Goal: Obtain resource: Obtain resource

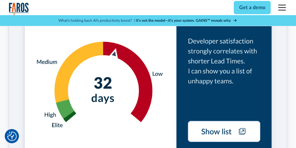
scroll to position [1367, 0]
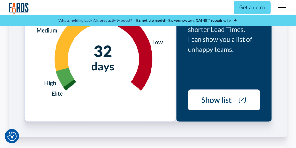
click at [213, 99] on img at bounding box center [148, 44] width 248 height 156
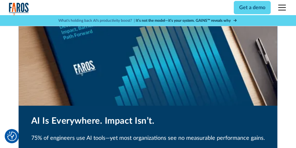
scroll to position [2663, 0]
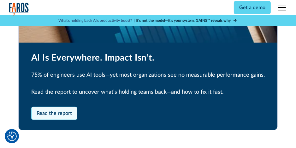
click at [63, 110] on link "Read the report" at bounding box center [54, 113] width 46 height 13
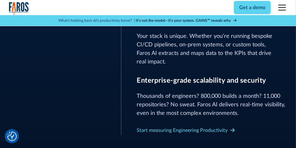
scroll to position [442, 0]
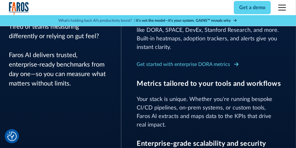
click at [184, 63] on div "Get started with enterprise DORA metrics" at bounding box center [184, 65] width 94 height 8
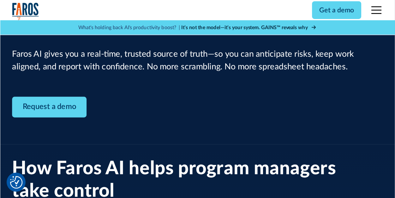
scroll to position [253, 0]
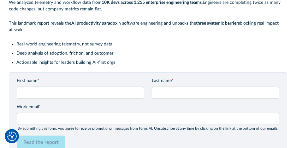
scroll to position [247, 0]
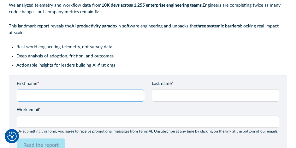
click at [51, 95] on input "First name *" at bounding box center [81, 96] width 128 height 12
type input "[PERSON_NAME]"
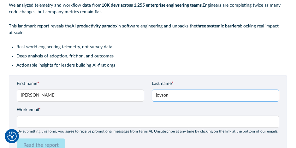
type input "joyson"
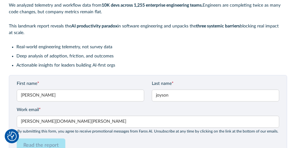
scroll to position [320, 0]
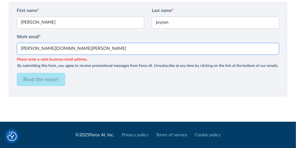
click at [40, 51] on input "roy.joy" at bounding box center [148, 49] width 263 height 12
type input "roy.joyson@gds.ey.com"
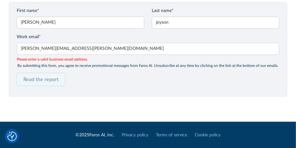
scroll to position [313, 0]
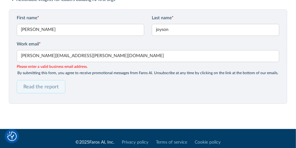
click at [36, 80] on input "Read the report" at bounding box center [41, 86] width 49 height 13
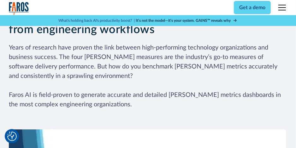
scroll to position [1201, 0]
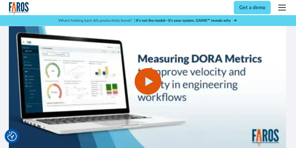
click at [147, 77] on icon "open lightbox" at bounding box center [149, 81] width 8 height 9
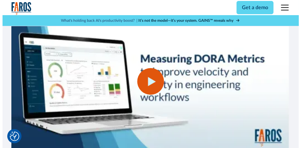
scroll to position [1180, 0]
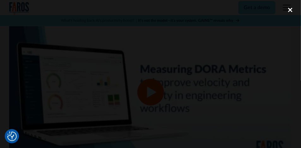
click at [290, 10] on div "close lightbox" at bounding box center [290, 10] width 21 height 14
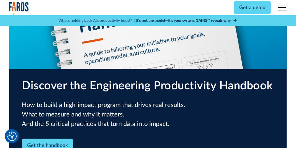
scroll to position [1483, 0]
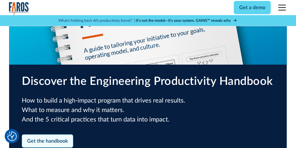
click at [58, 135] on link "Get the handbook" at bounding box center [48, 141] width 52 height 13
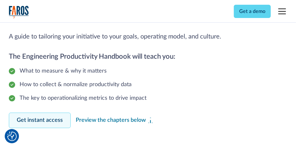
click at [49, 120] on link "Get instant access" at bounding box center [40, 120] width 62 height 15
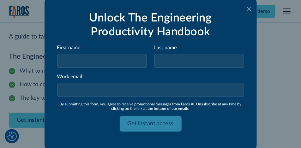
click at [88, 56] on input "Email Form" at bounding box center [102, 61] width 90 height 14
type input "roy"
click at [168, 59] on input "Last name *" at bounding box center [200, 61] width 90 height 14
type input "joyson"
click at [98, 95] on input "Work email *" at bounding box center [150, 90] width 187 height 14
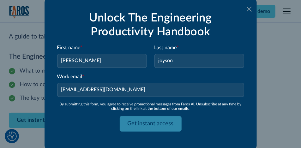
drag, startPoint x: 114, startPoint y: 91, endPoint x: 2, endPoint y: 90, distance: 111.9
click at [0, 85] on html "We value your privacy We use cookies to enhance your browsing experience, serve…" at bounding box center [150, 11] width 301 height 148
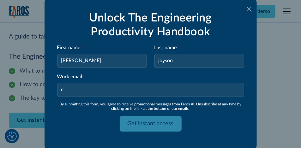
type input "roy.joyson@gds.ey.com"
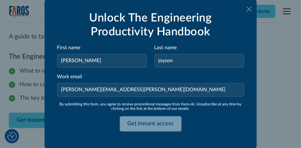
click at [142, 127] on input "Get instant access" at bounding box center [151, 123] width 62 height 15
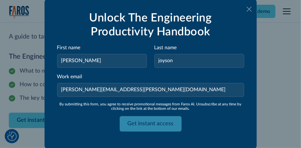
click at [130, 85] on input "roy.joyson@gds.ey.com" at bounding box center [150, 90] width 187 height 14
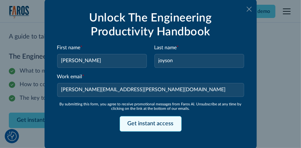
click at [145, 124] on input "Get instant access" at bounding box center [151, 123] width 62 height 15
click at [145, 125] on input "Get instant access" at bounding box center [151, 123] width 62 height 15
click at [140, 121] on input "Get instant access" at bounding box center [151, 123] width 62 height 15
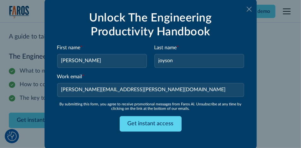
click at [118, 89] on input "roy.joyson@gds.ey.com" at bounding box center [150, 90] width 187 height 14
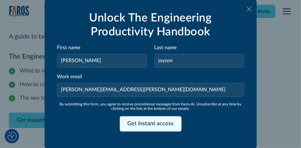
click at [139, 122] on input "Get instant access" at bounding box center [151, 123] width 62 height 15
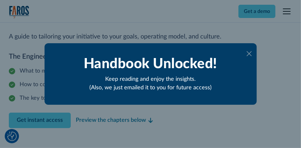
click at [248, 56] on icon at bounding box center [249, 53] width 5 height 5
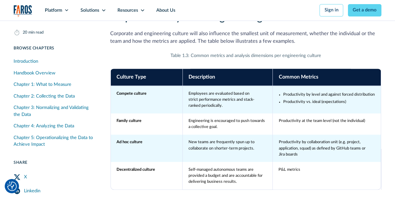
scroll to position [2328, 0]
